Goal: Task Accomplishment & Management: Manage account settings

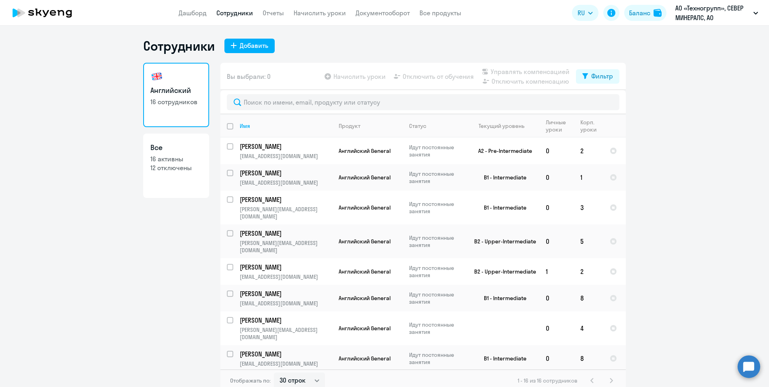
select select "30"
click at [230, 174] on input "select row 2042826" at bounding box center [235, 178] width 16 height 16
checkbox input "true"
click at [361, 76] on span "Начислить уроки" at bounding box center [360, 77] width 52 height 10
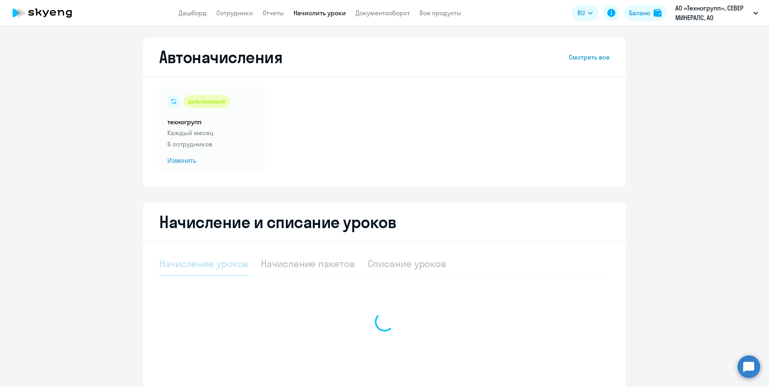
select select "10"
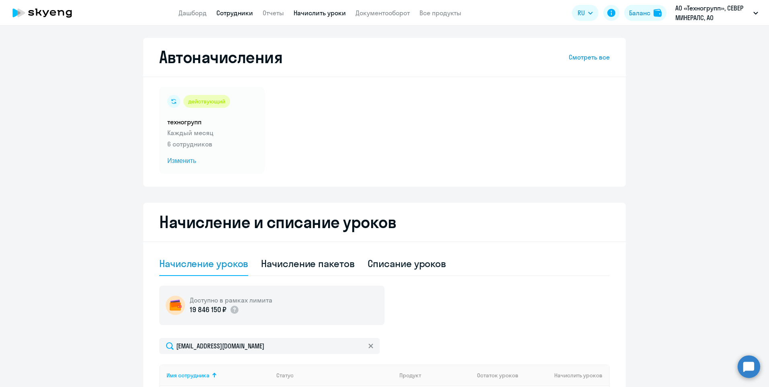
click at [227, 12] on link "Сотрудники" at bounding box center [235, 13] width 37 height 8
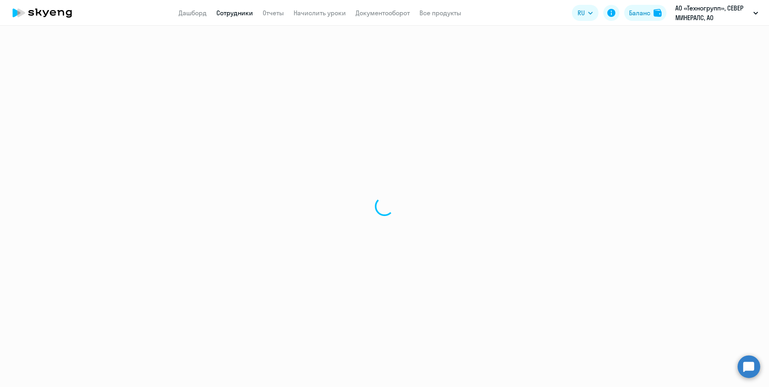
select select "30"
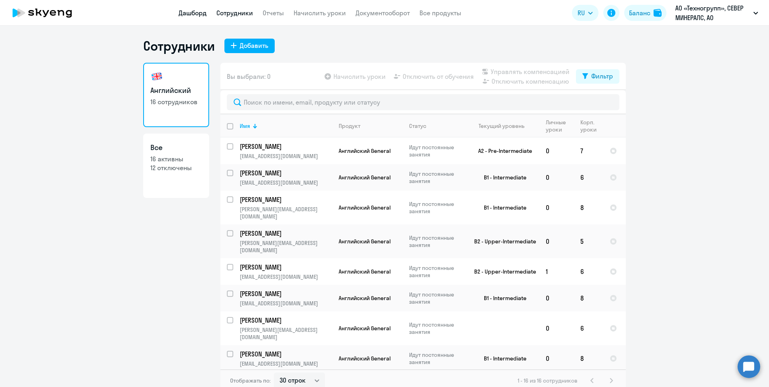
click at [199, 14] on link "Дашборд" at bounding box center [193, 13] width 28 height 8
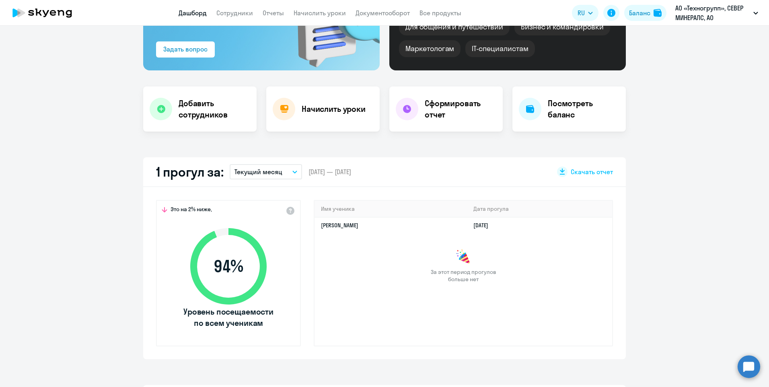
scroll to position [201, 0]
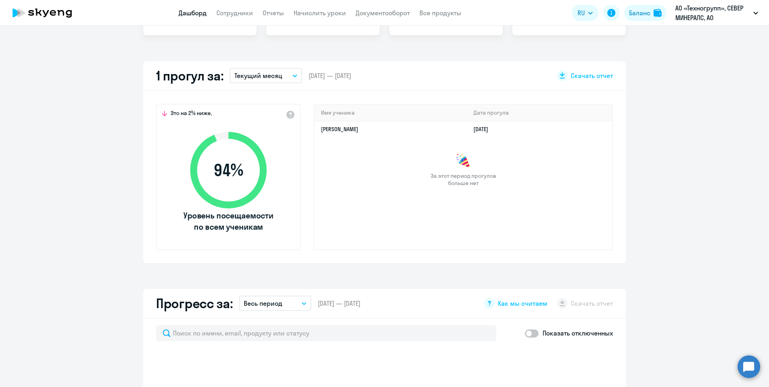
select select "30"
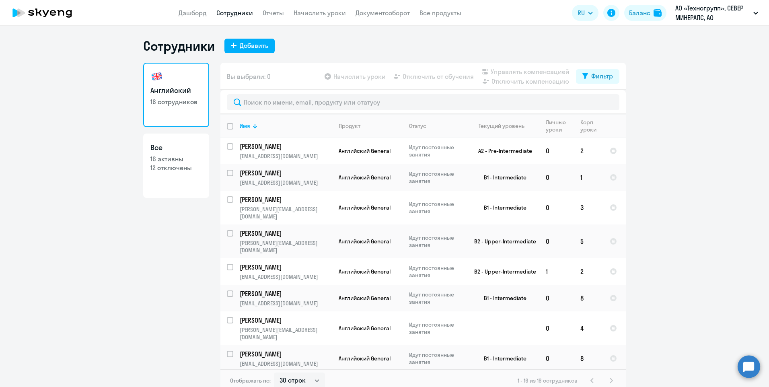
select select "30"
drag, startPoint x: 226, startPoint y: 171, endPoint x: 231, endPoint y: 167, distance: 5.7
click at [227, 171] on input "select row 2042826" at bounding box center [235, 178] width 16 height 16
checkbox input "true"
click at [338, 78] on span "Начислить уроки" at bounding box center [360, 77] width 52 height 10
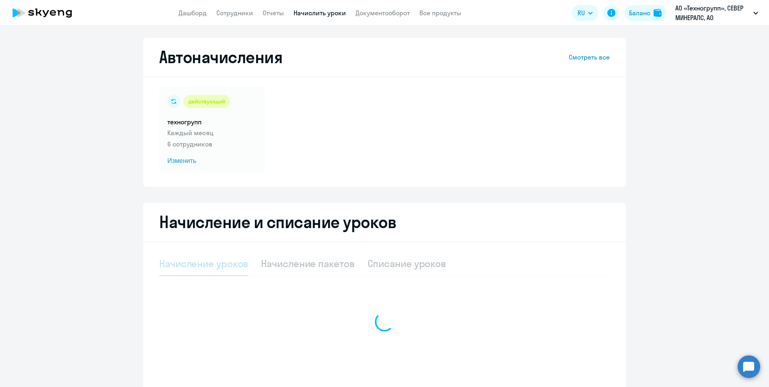
select select "10"
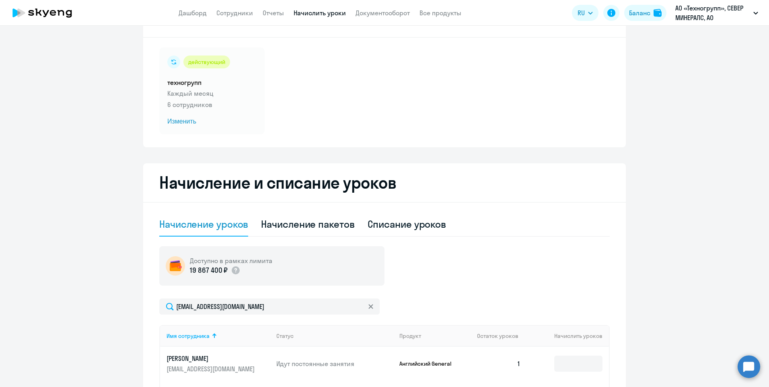
scroll to position [121, 0]
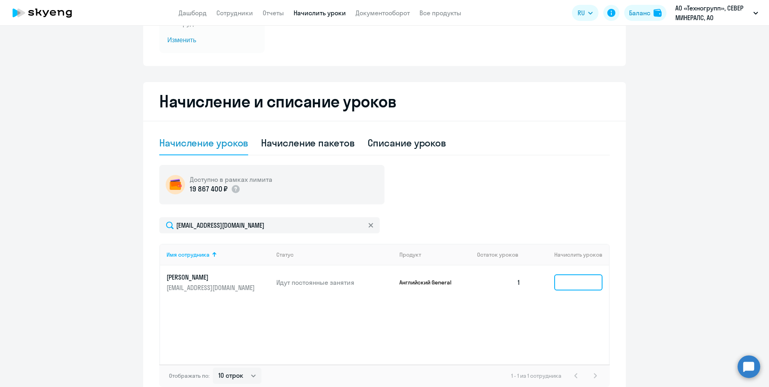
click at [569, 278] on input at bounding box center [579, 282] width 48 height 16
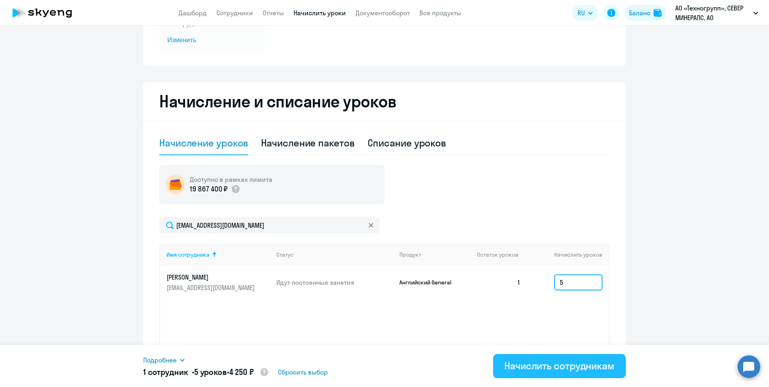
type input "5"
click at [549, 370] on div "Начислить сотрудникам" at bounding box center [560, 365] width 110 height 13
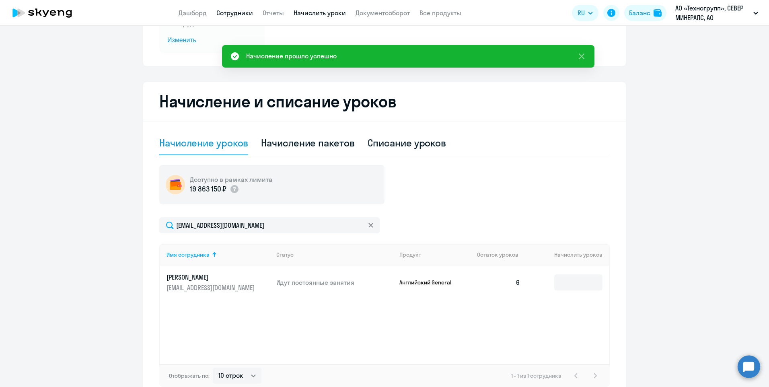
click at [240, 17] on link "Сотрудники" at bounding box center [235, 13] width 37 height 8
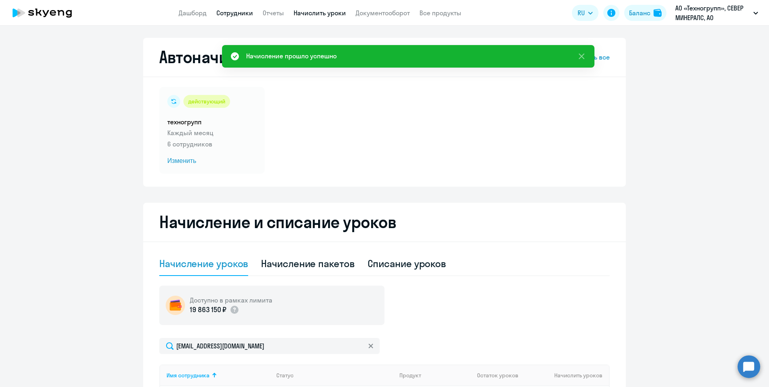
select select "30"
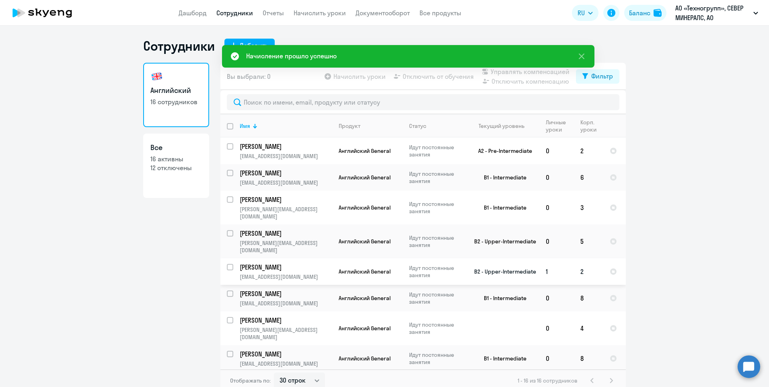
click at [229, 264] on input "select row 22370204" at bounding box center [235, 272] width 16 height 16
checkbox input "true"
click at [227, 146] on input "select row 37791510" at bounding box center [235, 151] width 16 height 16
checkbox input "true"
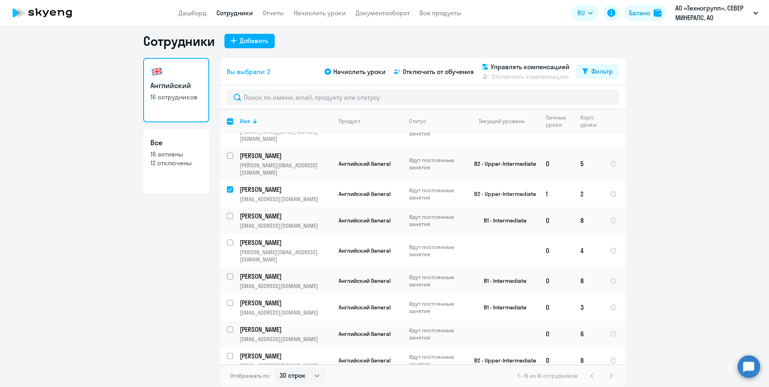
scroll to position [72, 0]
click at [228, 300] on input "select row 19341921" at bounding box center [235, 308] width 16 height 16
checkbox input "true"
click at [227, 240] on input "select row 40892070" at bounding box center [235, 248] width 16 height 16
checkbox input "true"
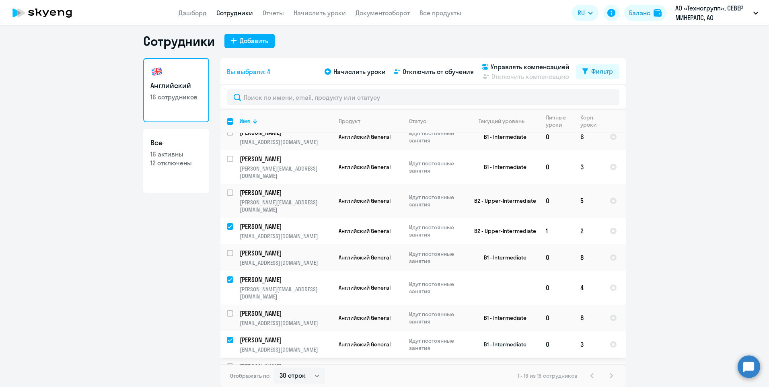
scroll to position [0, 0]
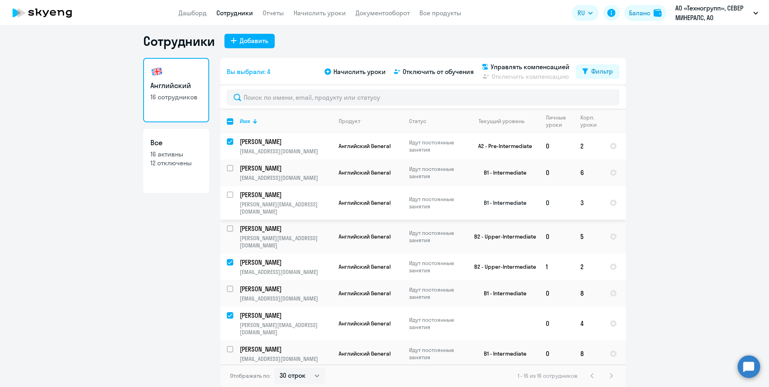
click at [229, 194] on input "select row 22395352" at bounding box center [235, 200] width 16 height 16
checkbox input "true"
click at [346, 72] on span "Начислить уроки" at bounding box center [360, 72] width 52 height 10
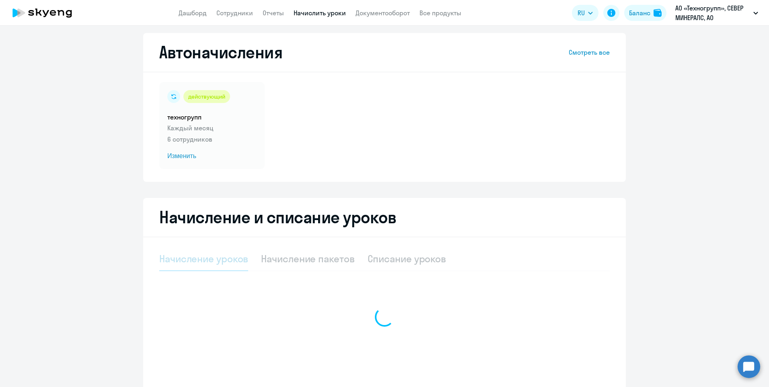
select select "10"
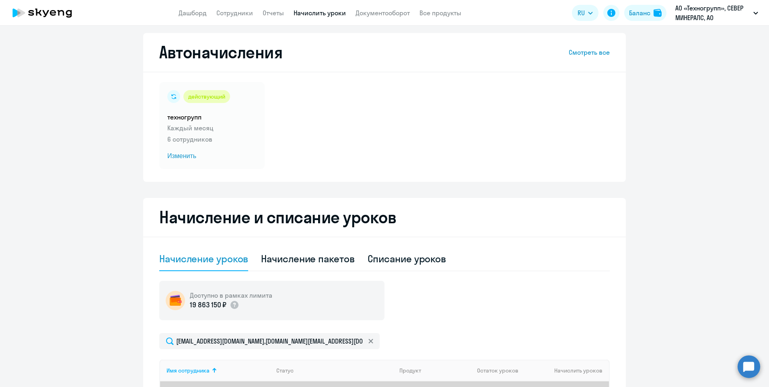
scroll to position [166, 0]
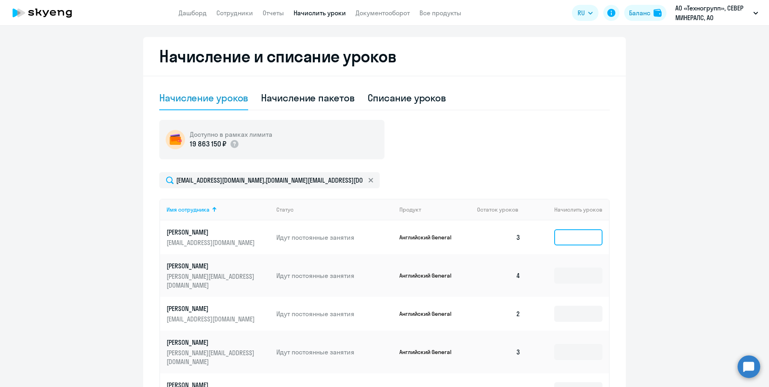
click at [581, 241] on input at bounding box center [579, 237] width 48 height 16
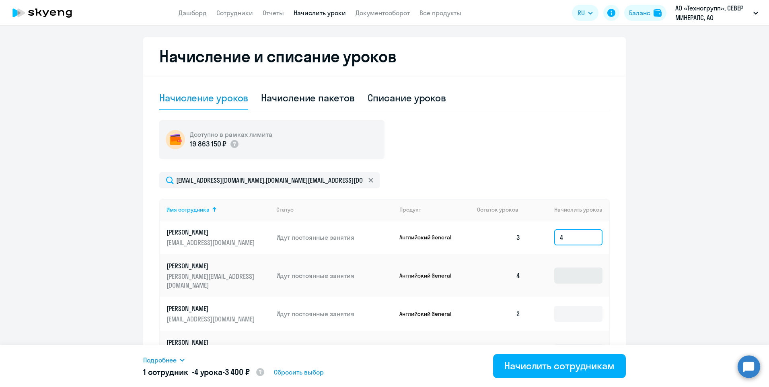
type input "4"
click at [570, 270] on input at bounding box center [579, 276] width 48 height 16
type input "2"
click at [573, 306] on input at bounding box center [579, 314] width 48 height 16
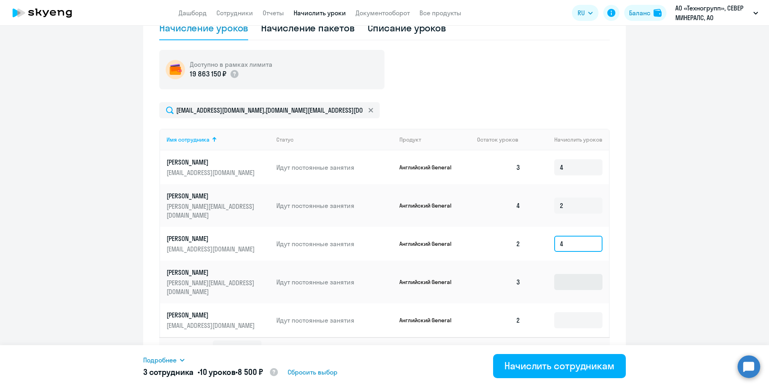
type input "4"
click at [564, 274] on input at bounding box center [579, 282] width 48 height 16
type input "5"
click at [570, 312] on input at bounding box center [579, 320] width 48 height 16
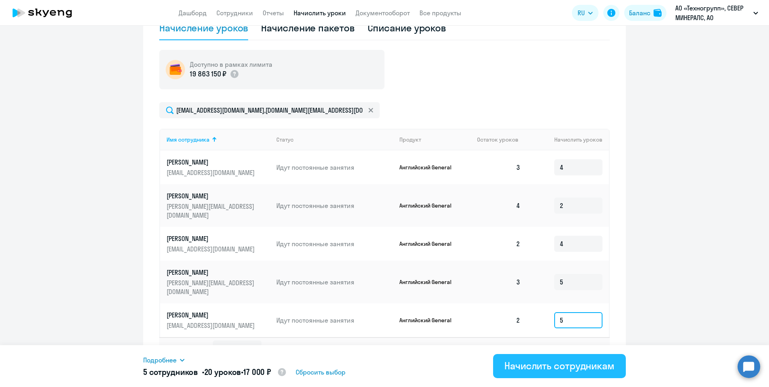
type input "5"
click at [573, 369] on div "Начислить сотрудникам" at bounding box center [560, 365] width 110 height 13
